Goal: Task Accomplishment & Management: Use online tool/utility

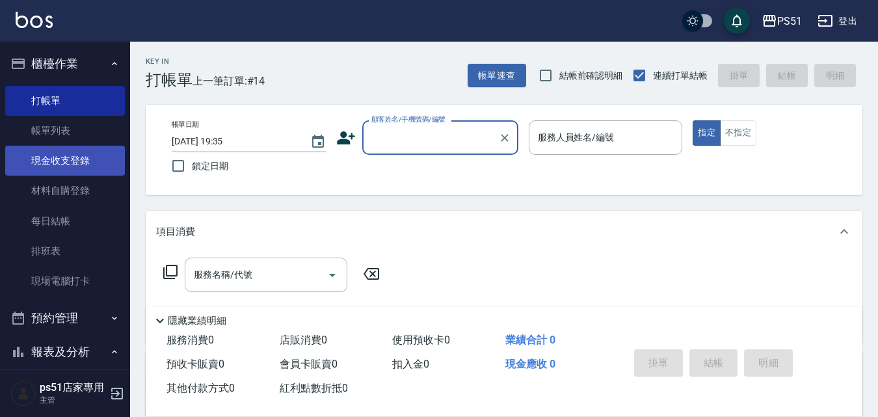
click at [96, 159] on link "現金收支登錄" at bounding box center [65, 161] width 120 height 30
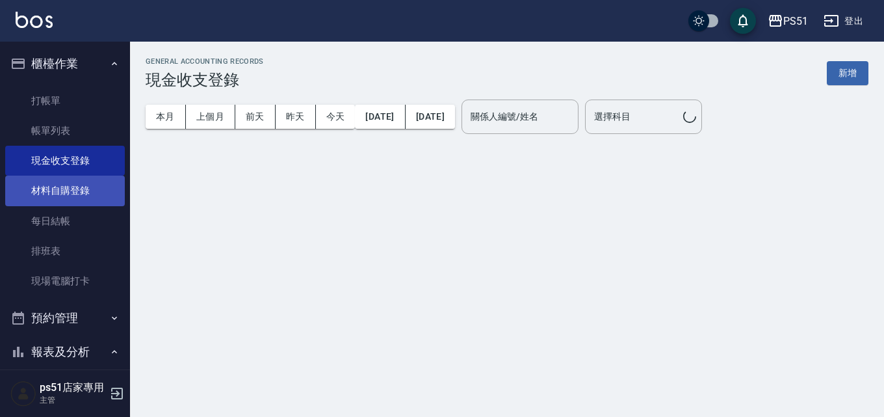
click at [80, 187] on link "材料自購登錄" at bounding box center [65, 191] width 120 height 30
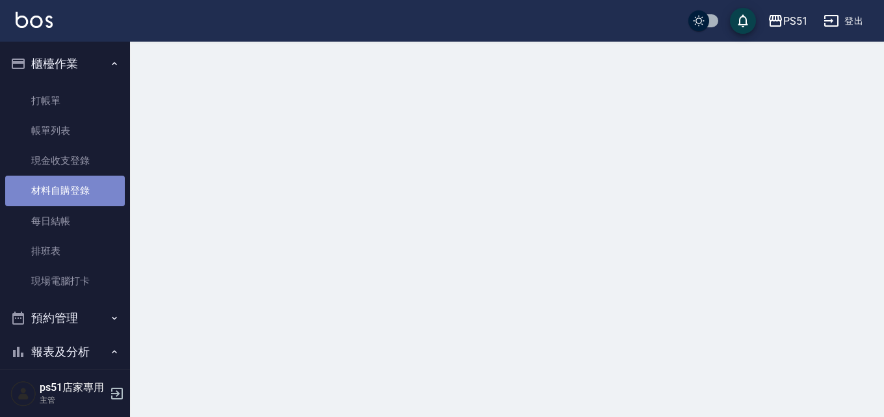
click at [80, 187] on link "材料自購登錄" at bounding box center [65, 191] width 120 height 30
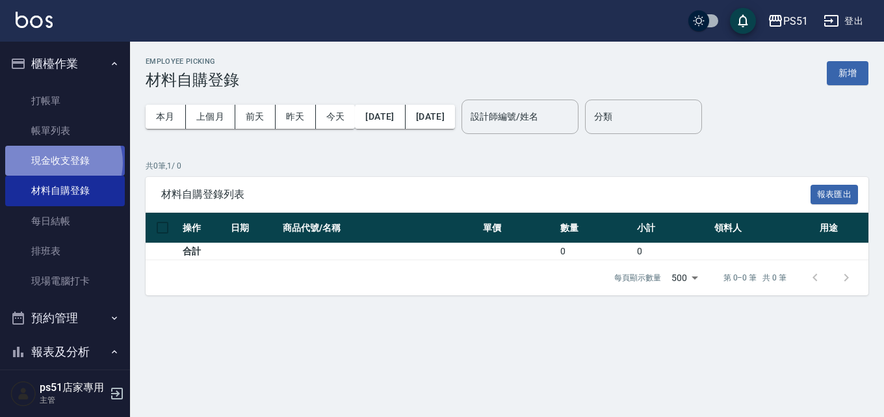
click at [62, 163] on link "現金收支登錄" at bounding box center [65, 161] width 120 height 30
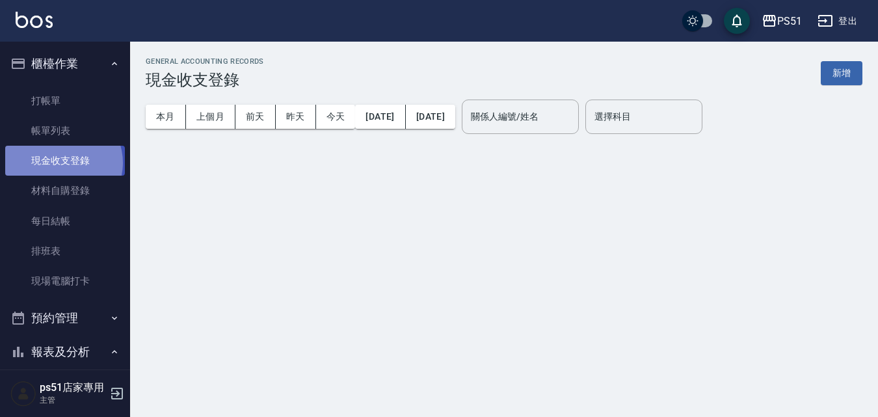
click at [62, 163] on link "現金收支登錄" at bounding box center [65, 161] width 120 height 30
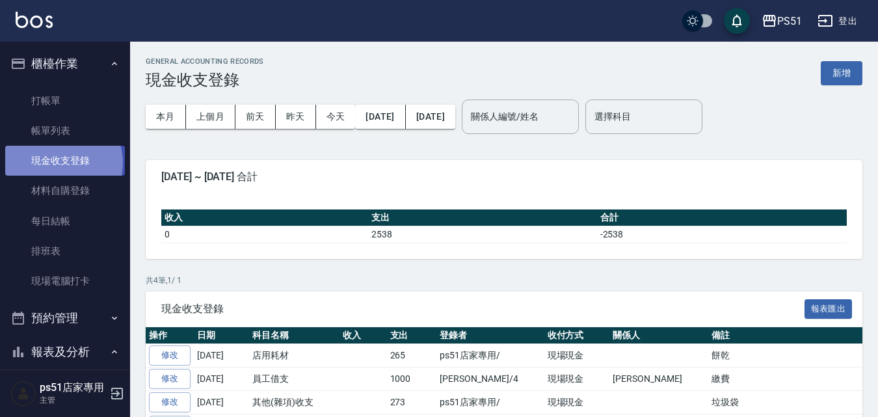
click at [62, 163] on link "現金收支登錄" at bounding box center [65, 161] width 120 height 30
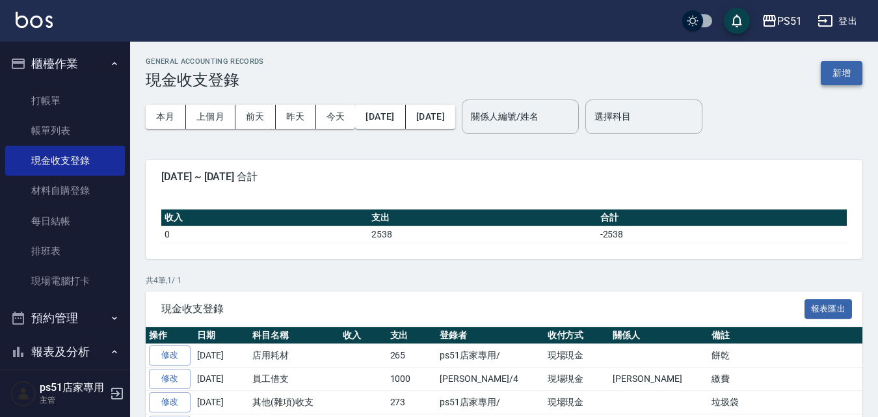
click at [836, 73] on button "新增" at bounding box center [842, 73] width 42 height 24
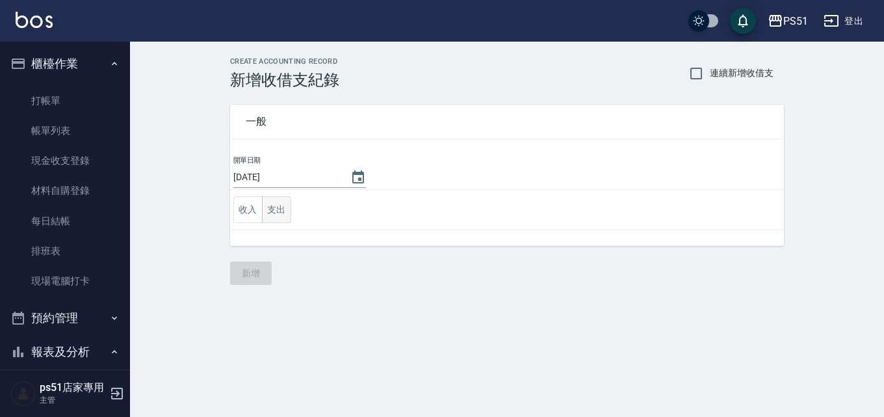
click at [282, 206] on button "支出" at bounding box center [276, 209] width 29 height 27
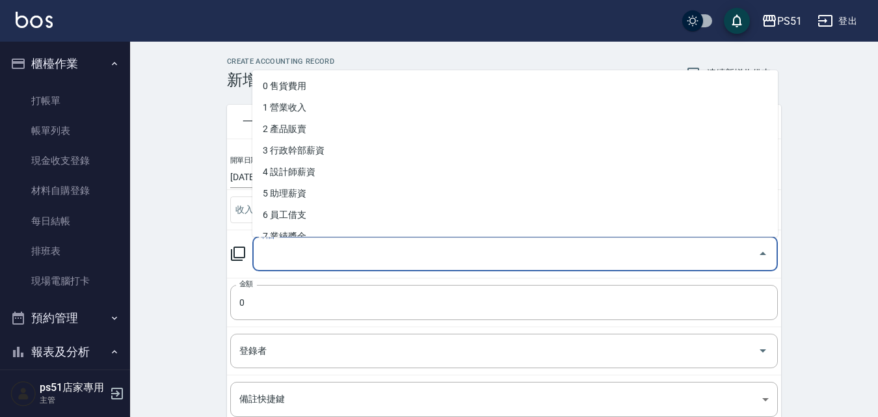
click at [304, 261] on input "科目" at bounding box center [505, 254] width 494 height 23
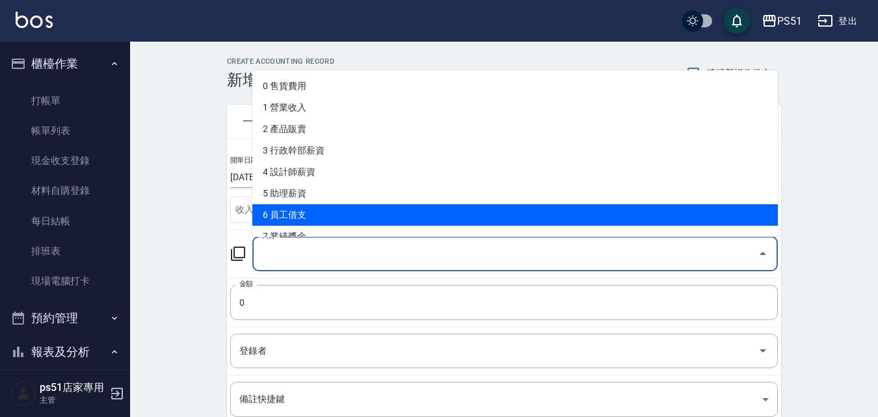
click at [319, 211] on li "6 員工借支" at bounding box center [514, 214] width 525 height 21
type input "6 員工借支"
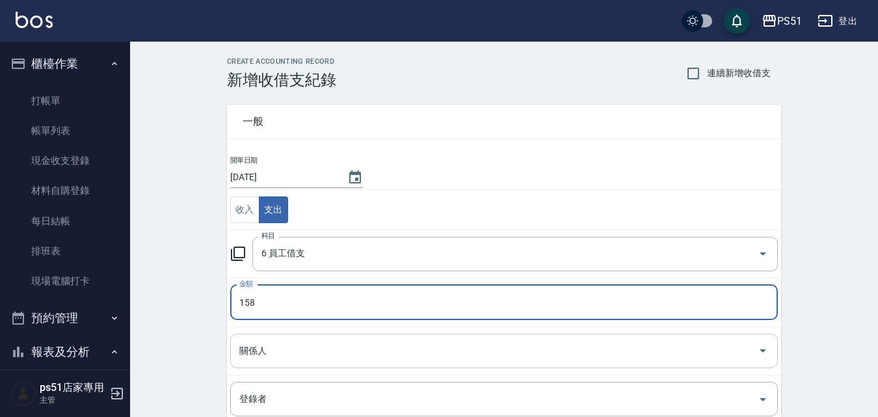
type input "158"
click at [325, 350] on input "關係人" at bounding box center [494, 350] width 516 height 23
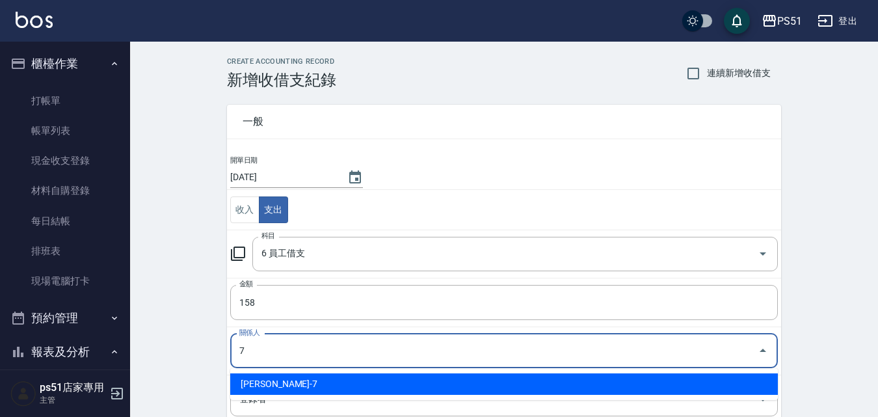
click at [319, 375] on li "[PERSON_NAME]-7" at bounding box center [504, 383] width 548 height 21
type input "[PERSON_NAME]-7"
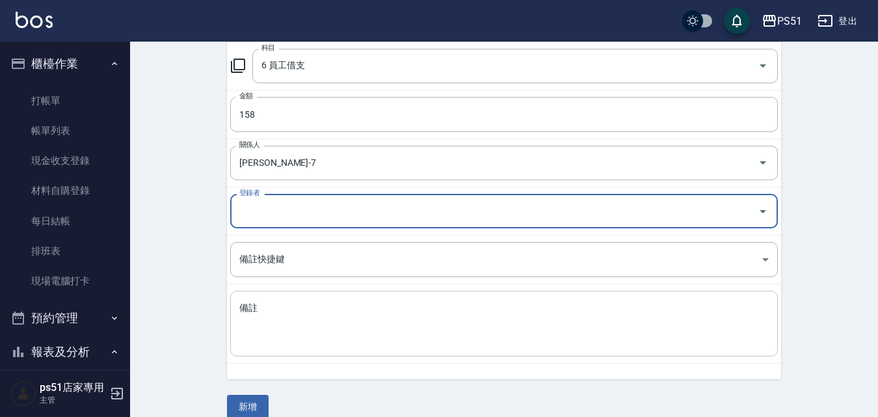
scroll to position [205, 0]
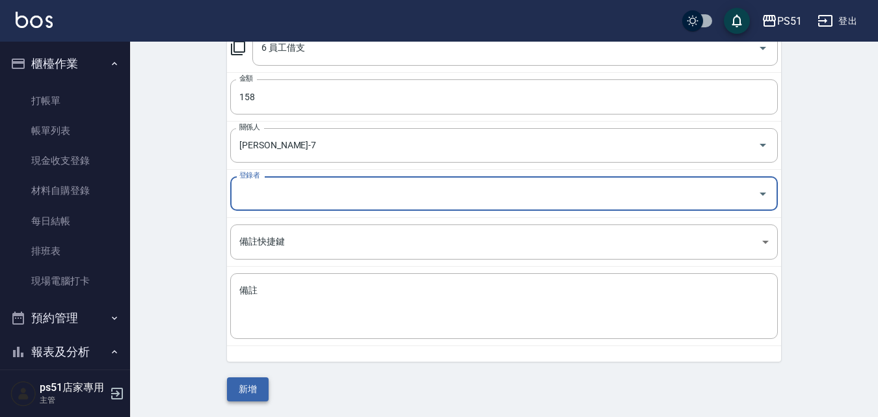
click at [238, 380] on button "新增" at bounding box center [248, 389] width 42 height 24
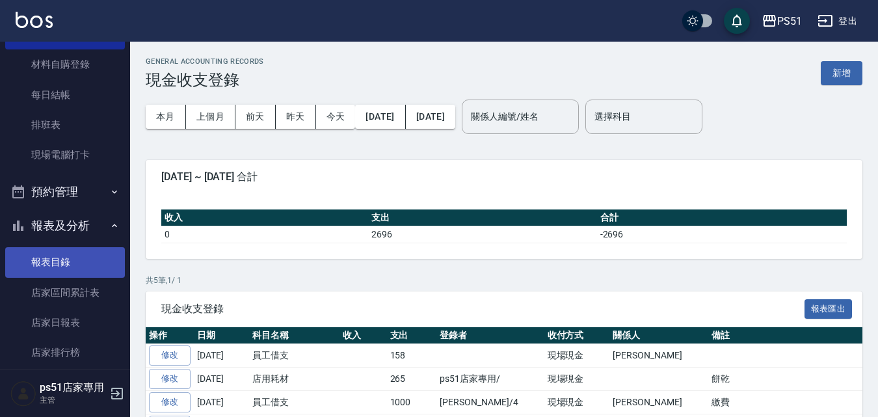
scroll to position [152, 0]
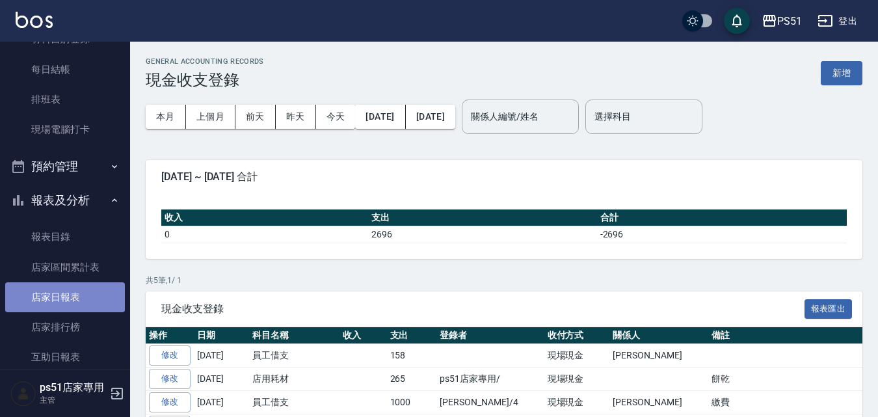
click at [93, 300] on link "店家日報表" at bounding box center [65, 297] width 120 height 30
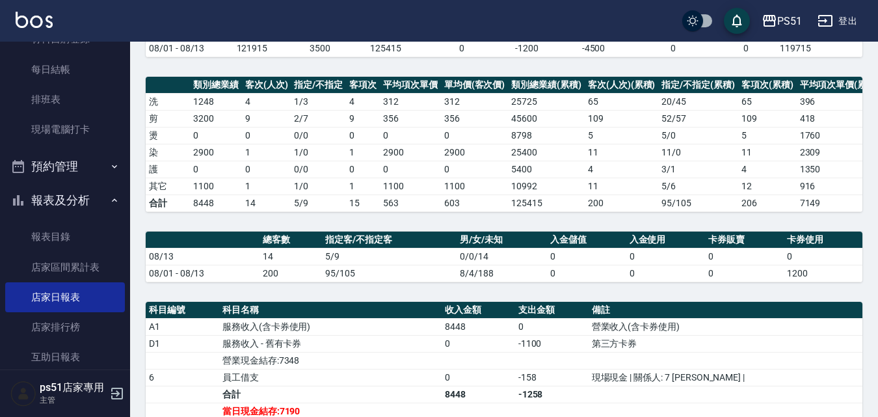
scroll to position [304, 0]
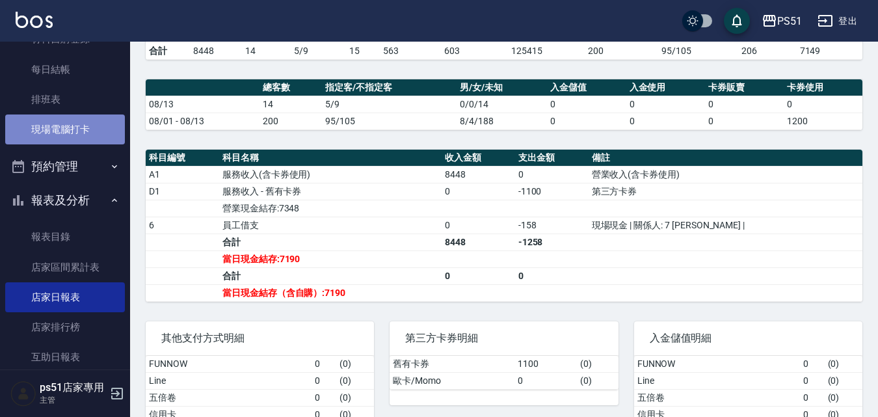
click at [92, 119] on link "現場電腦打卡" at bounding box center [65, 129] width 120 height 30
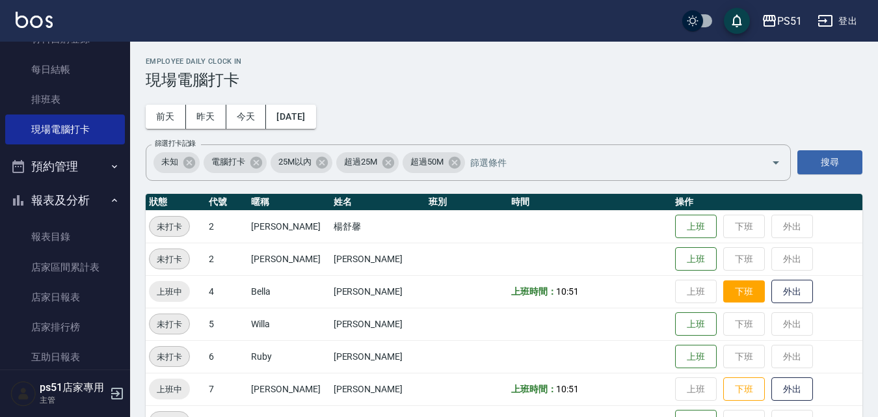
click at [732, 298] on button "下班" at bounding box center [744, 291] width 42 height 23
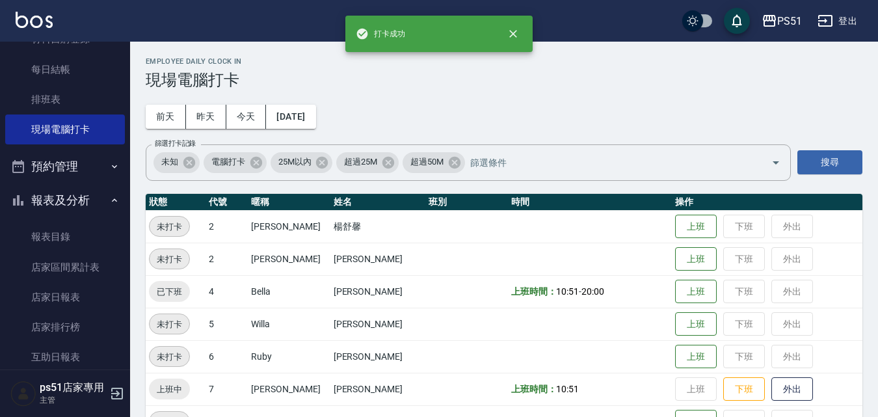
scroll to position [152, 0]
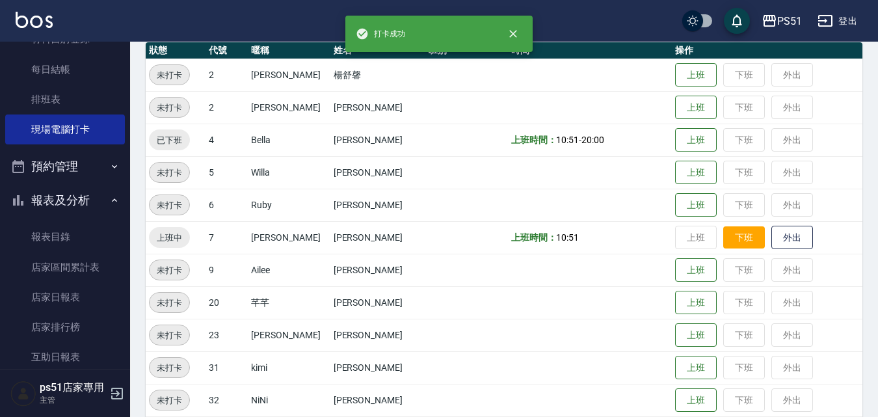
click at [734, 234] on button "下班" at bounding box center [744, 237] width 42 height 23
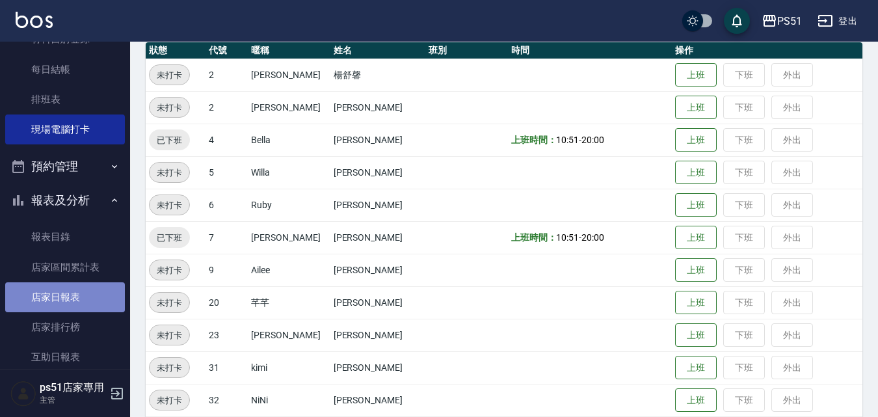
click at [101, 293] on link "店家日報表" at bounding box center [65, 297] width 120 height 30
